Goal: Task Accomplishment & Management: Manage account settings

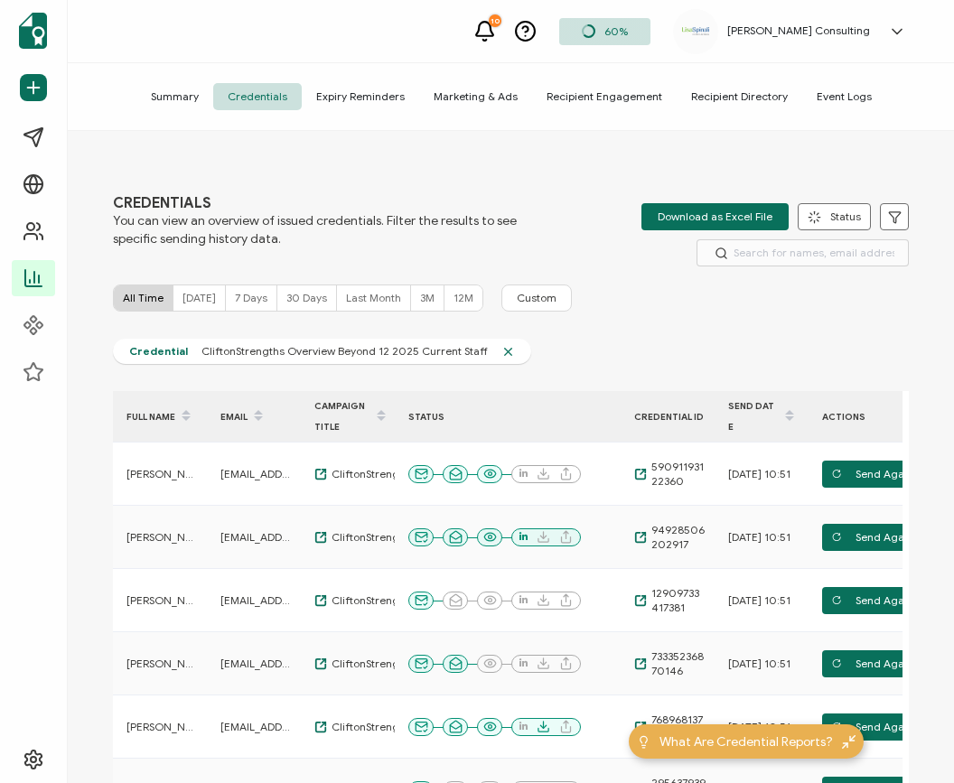
click at [904, 36] on icon at bounding box center [897, 32] width 18 height 18
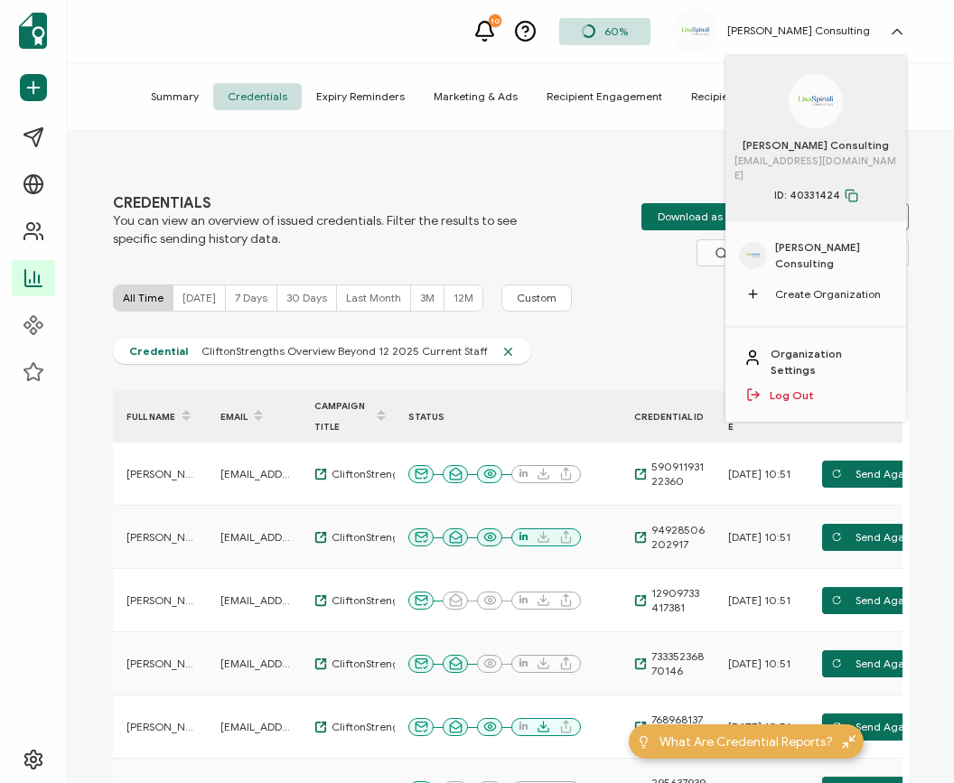
click at [819, 250] on span "[PERSON_NAME] Consulting" at bounding box center [833, 255] width 117 height 33
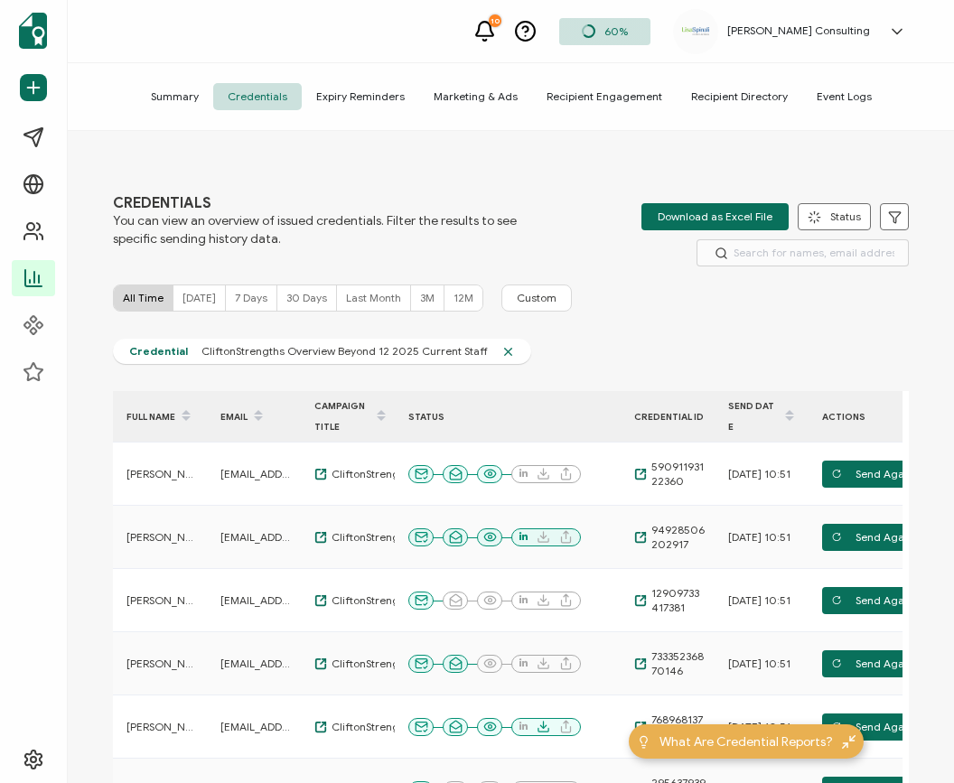
click at [895, 30] on icon at bounding box center [897, 32] width 18 height 18
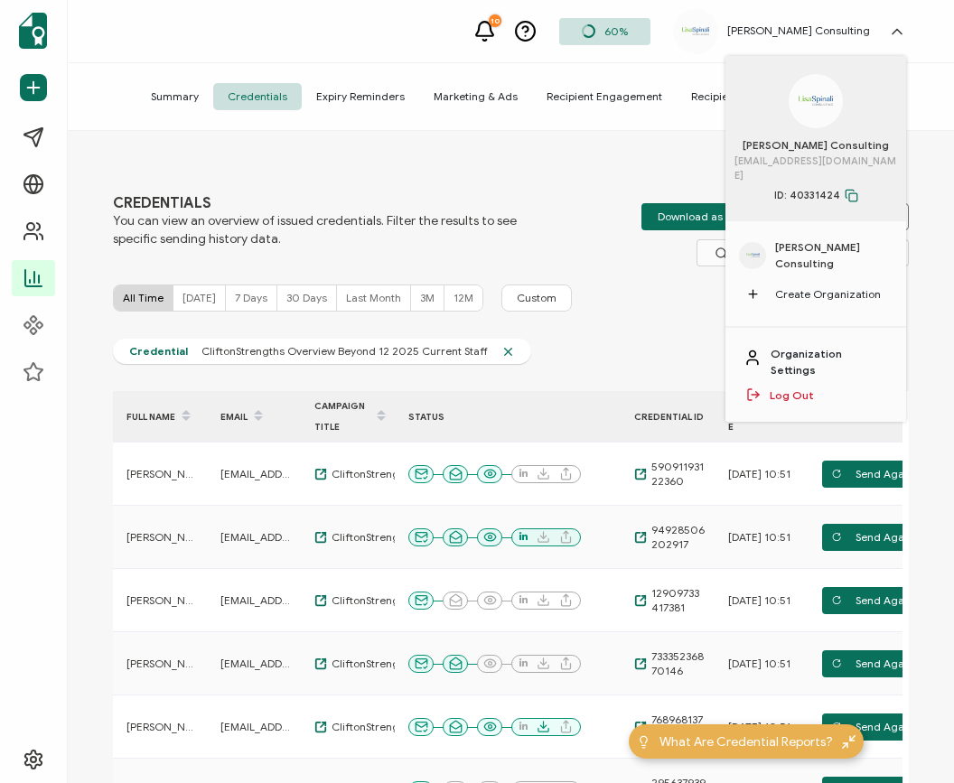
click at [838, 346] on link "Organization Settings" at bounding box center [828, 362] width 117 height 33
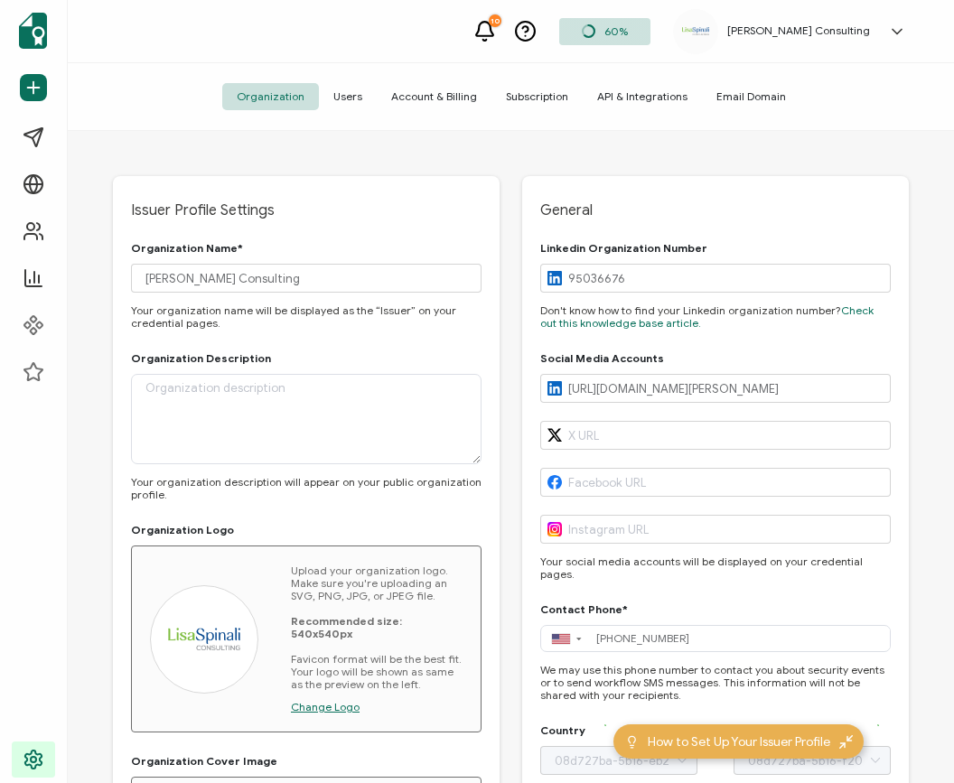
type input "[US_STATE]"
type input "[GEOGRAPHIC_DATA]"
click at [435, 96] on span "Account & Billing" at bounding box center [434, 96] width 115 height 27
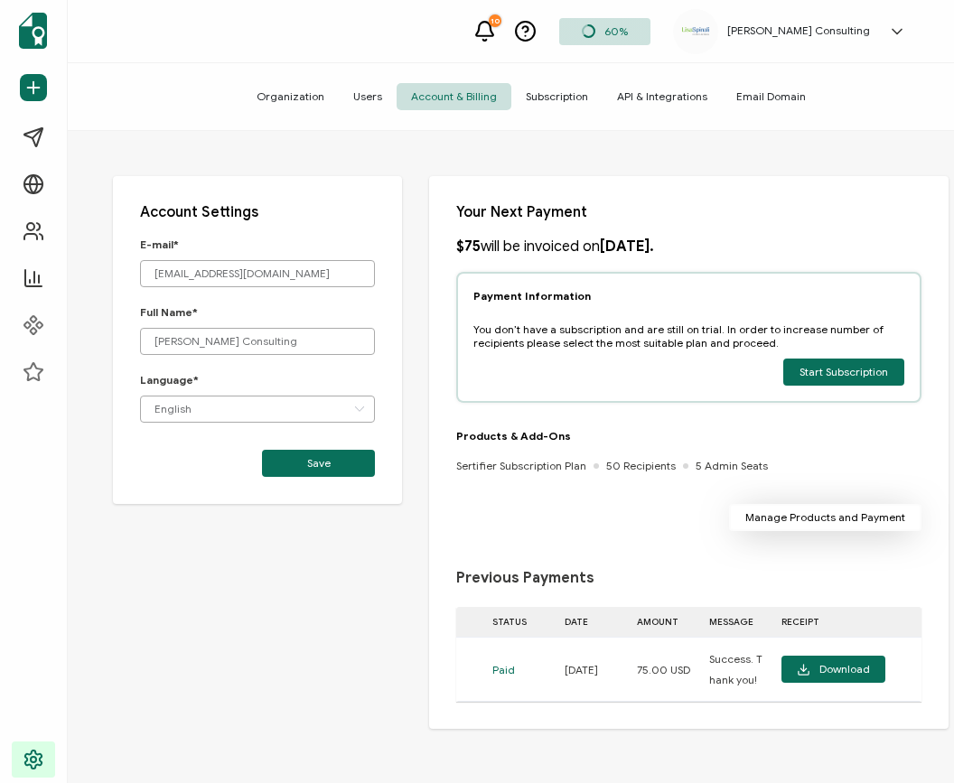
click at [908, 514] on button "Manage Products and Payment" at bounding box center [825, 517] width 192 height 27
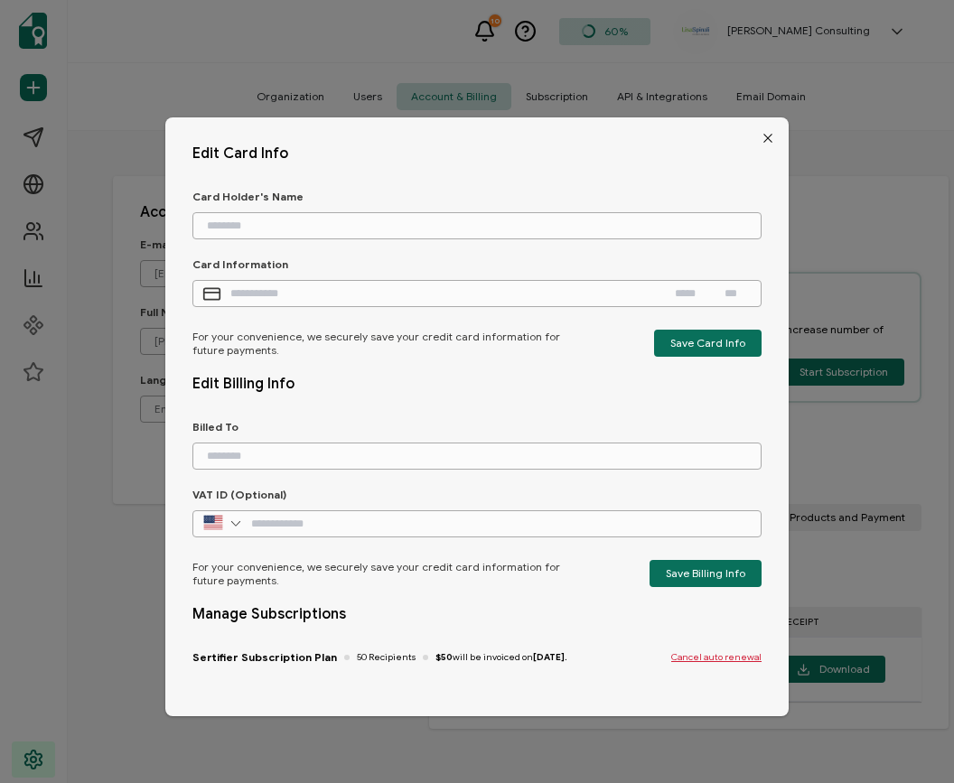
click at [760, 138] on icon "Close" at bounding box center [767, 138] width 14 height 14
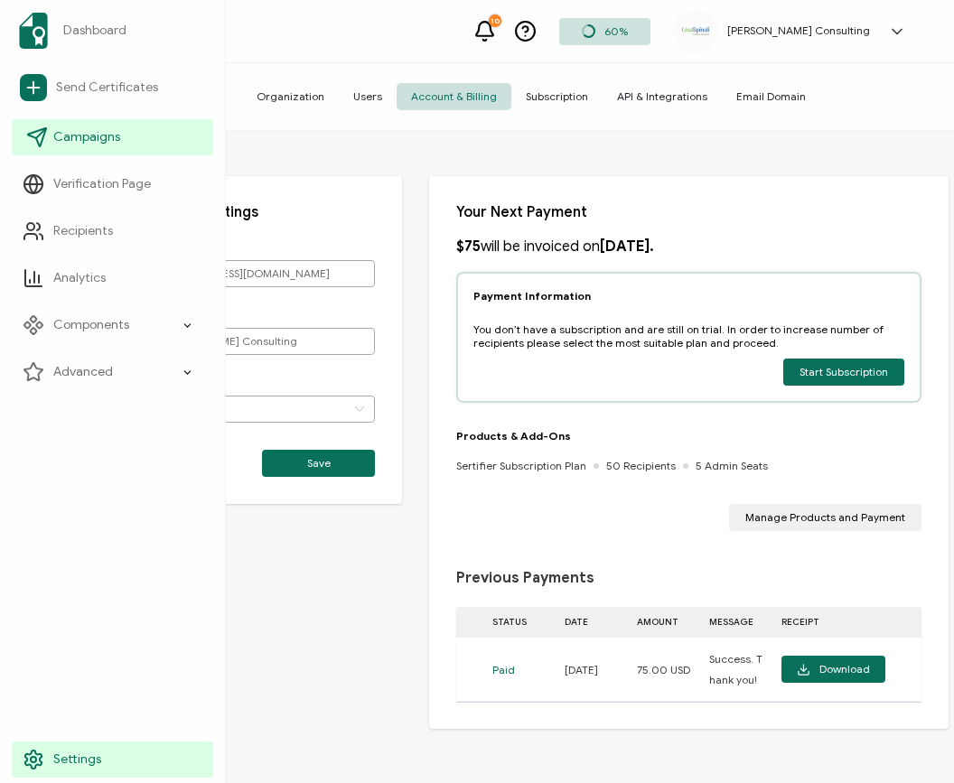
click at [78, 130] on span "Campaigns" at bounding box center [86, 137] width 67 height 18
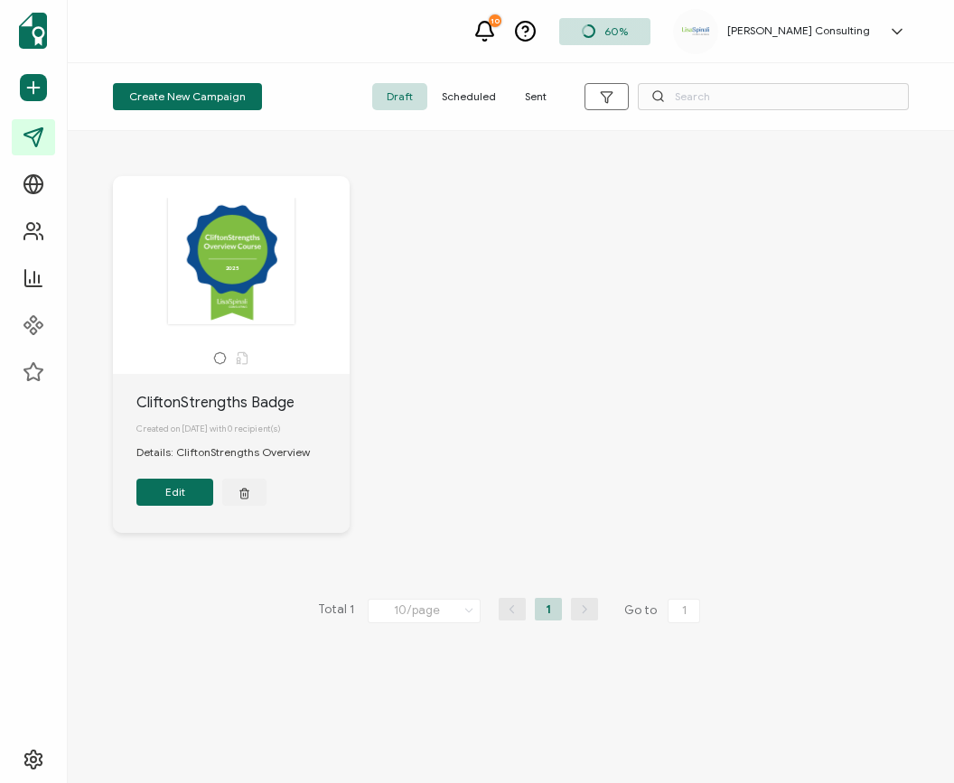
click at [476, 110] on div "Create New Campaign Draft Scheduled Sent" at bounding box center [511, 97] width 886 height 68
click at [472, 98] on span "Scheduled" at bounding box center [468, 96] width 83 height 27
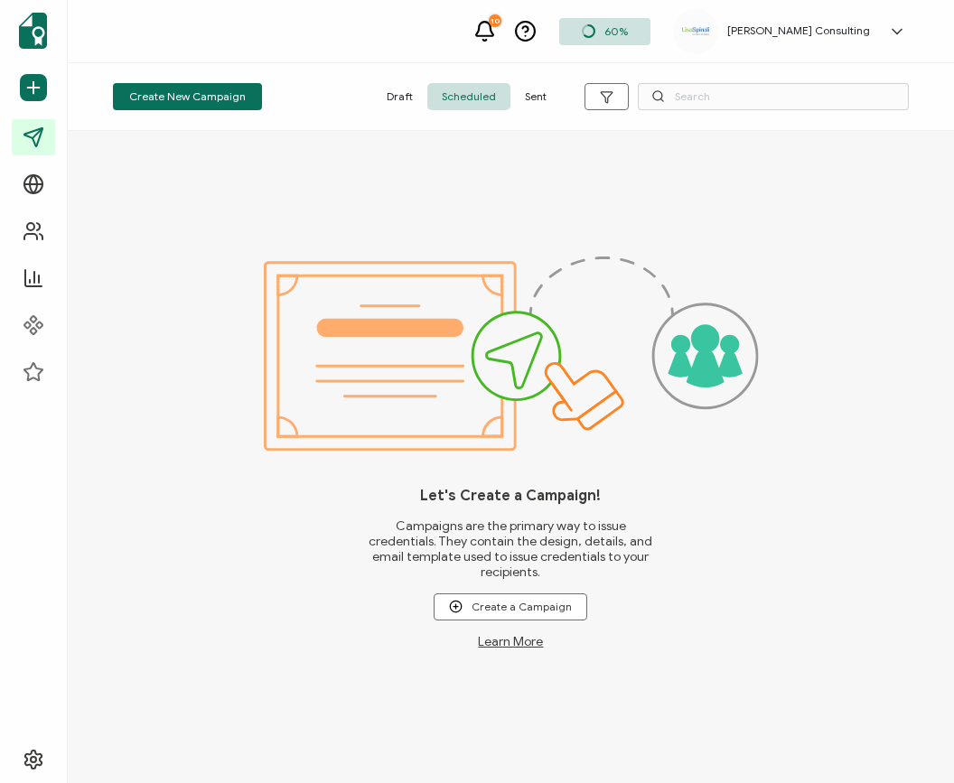
click at [535, 94] on span "Sent" at bounding box center [535, 96] width 51 height 27
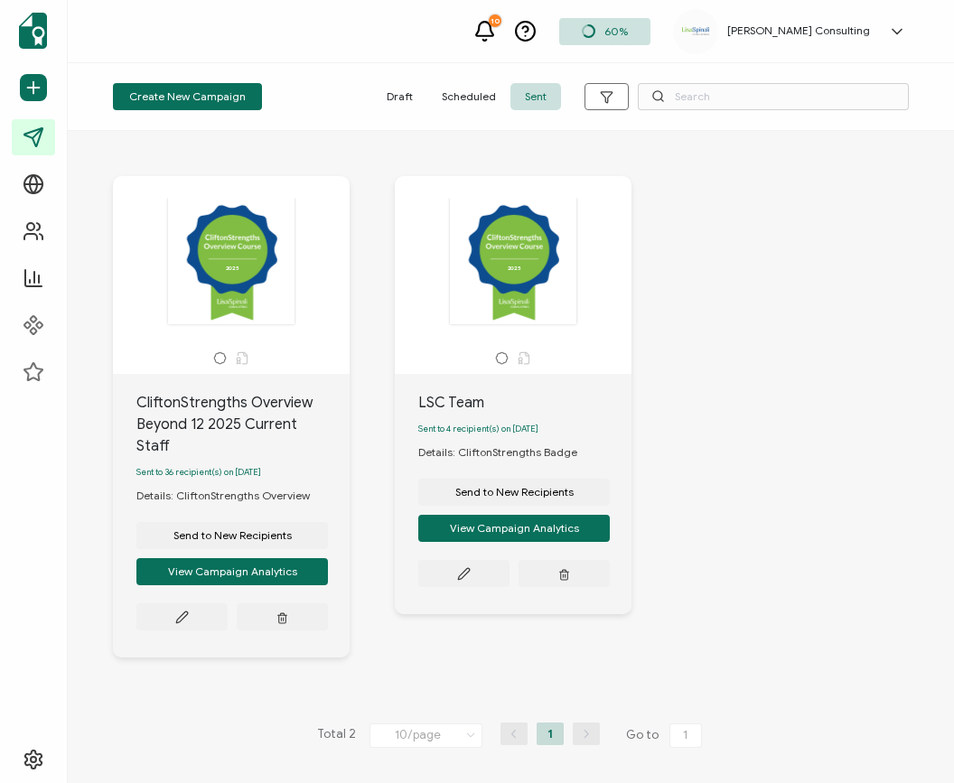
click at [830, 33] on h5 "[PERSON_NAME] Consulting" at bounding box center [798, 30] width 143 height 13
